Goal: Task Accomplishment & Management: Manage account settings

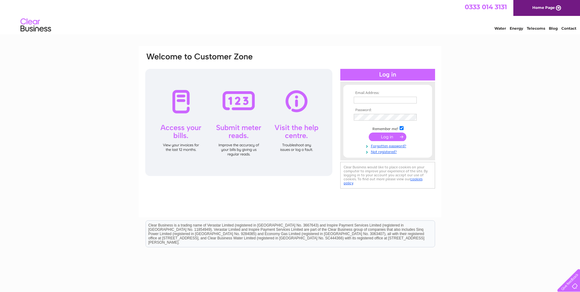
type input "business.services@tacteam.org.uk"
click at [390, 139] on input "submit" at bounding box center [388, 136] width 38 height 9
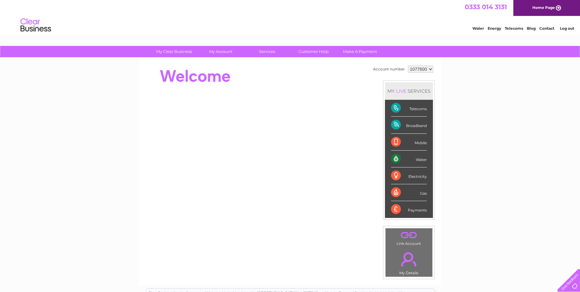
click at [414, 70] on select "1077600" at bounding box center [420, 68] width 25 height 7
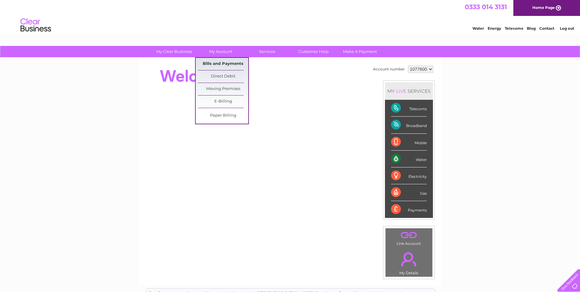
click at [211, 63] on link "Bills and Payments" at bounding box center [223, 64] width 50 height 12
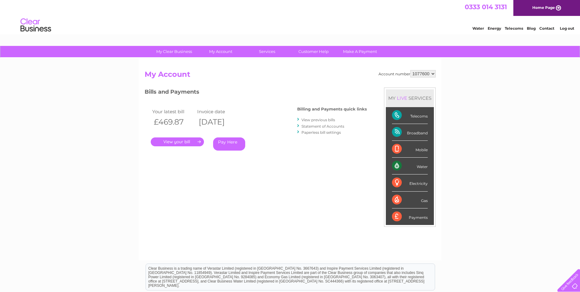
click at [177, 144] on link "." at bounding box center [177, 141] width 53 height 9
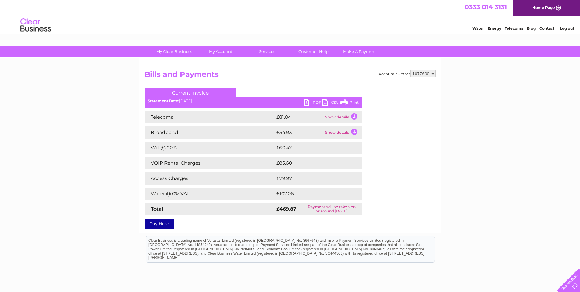
click at [355, 131] on td "Show details" at bounding box center [342, 132] width 38 height 12
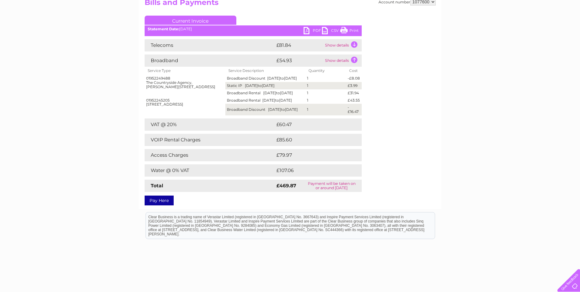
scroll to position [61, 0]
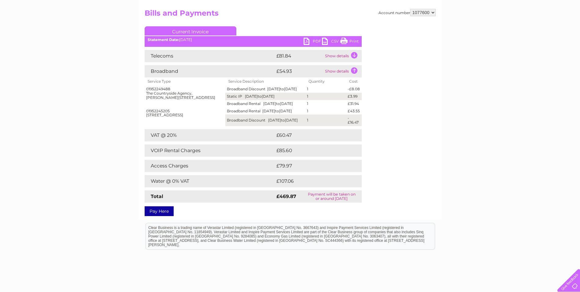
click at [356, 54] on td "Show details" at bounding box center [342, 56] width 38 height 12
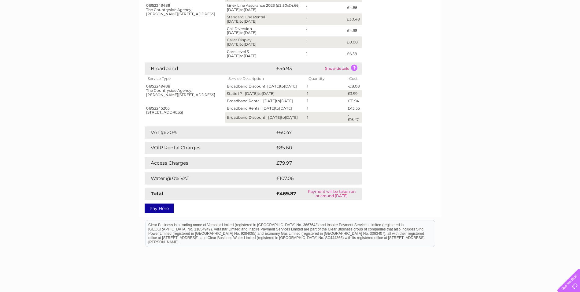
scroll to position [153, 0]
click at [343, 68] on td "Show details" at bounding box center [342, 68] width 38 height 12
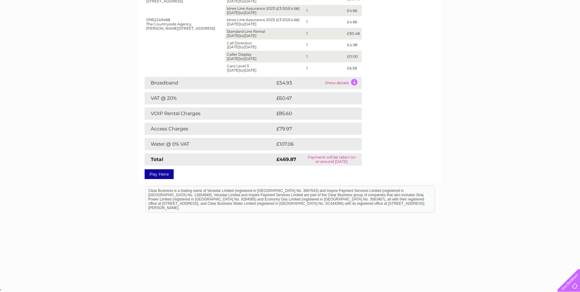
scroll to position [138, 0]
click at [355, 85] on td "Show details" at bounding box center [342, 83] width 38 height 12
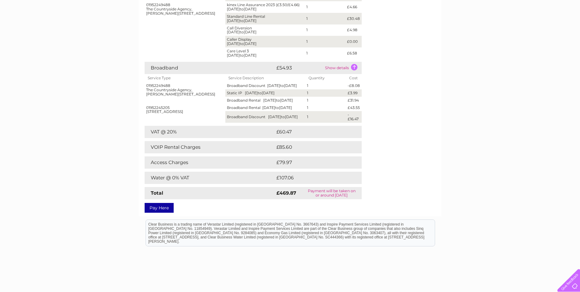
click at [355, 68] on td "Show details" at bounding box center [342, 68] width 38 height 12
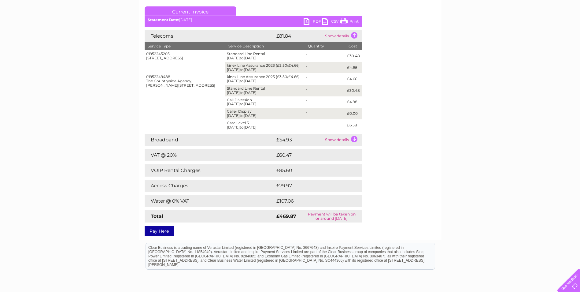
scroll to position [0, 0]
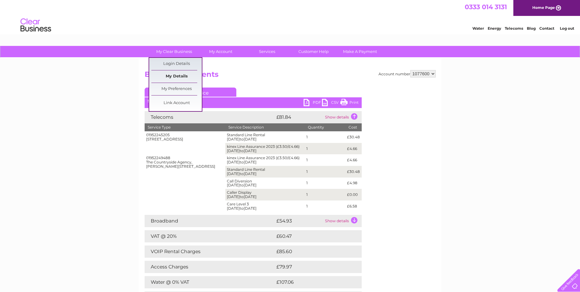
click at [165, 76] on link "My Details" at bounding box center [176, 76] width 50 height 12
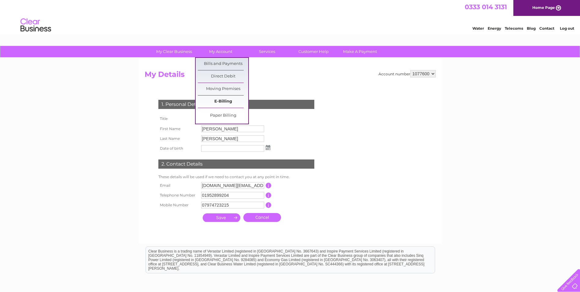
click at [223, 102] on link "E-Billing" at bounding box center [223, 101] width 50 height 12
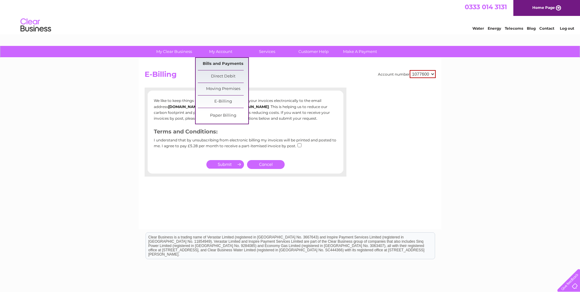
click at [218, 62] on link "Bills and Payments" at bounding box center [223, 64] width 50 height 12
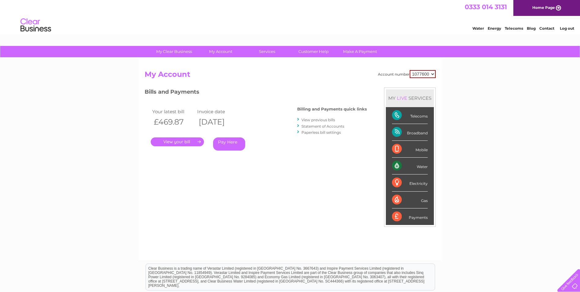
click at [312, 127] on link "Statement of Accounts" at bounding box center [322, 126] width 43 height 5
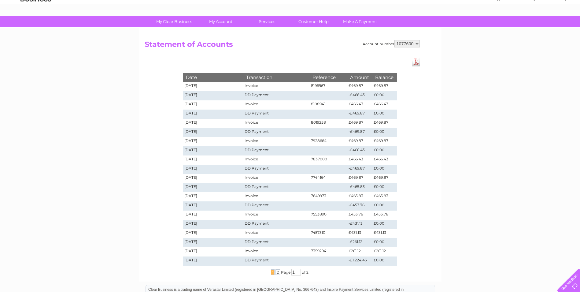
scroll to position [128, 0]
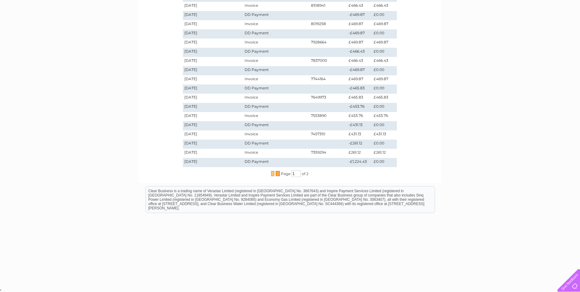
click at [276, 172] on span "2" at bounding box center [277, 174] width 5 height 6
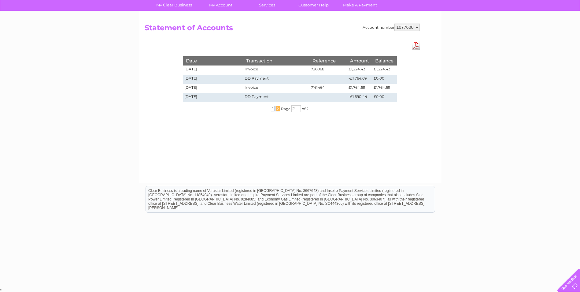
scroll to position [46, 0]
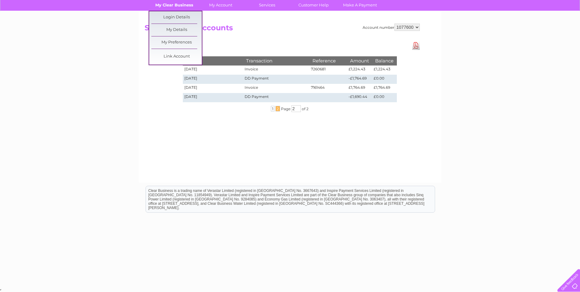
click at [176, 4] on link "My Clear Business" at bounding box center [174, 4] width 50 height 11
